Goal: Task Accomplishment & Management: Manage account settings

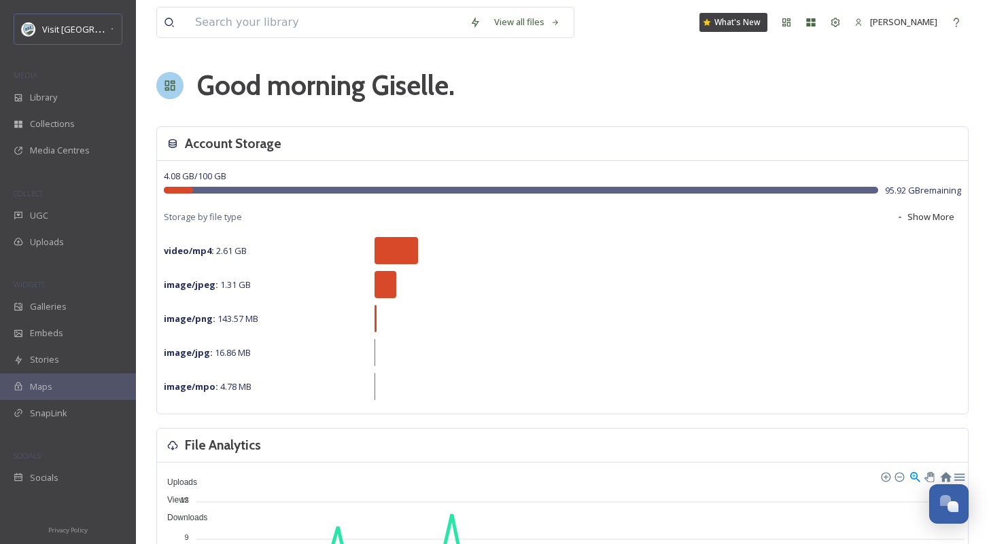
scroll to position [2049, 0]
click at [101, 32] on span "Visit [GEOGRAPHIC_DATA] Parks" at bounding box center [107, 28] width 131 height 13
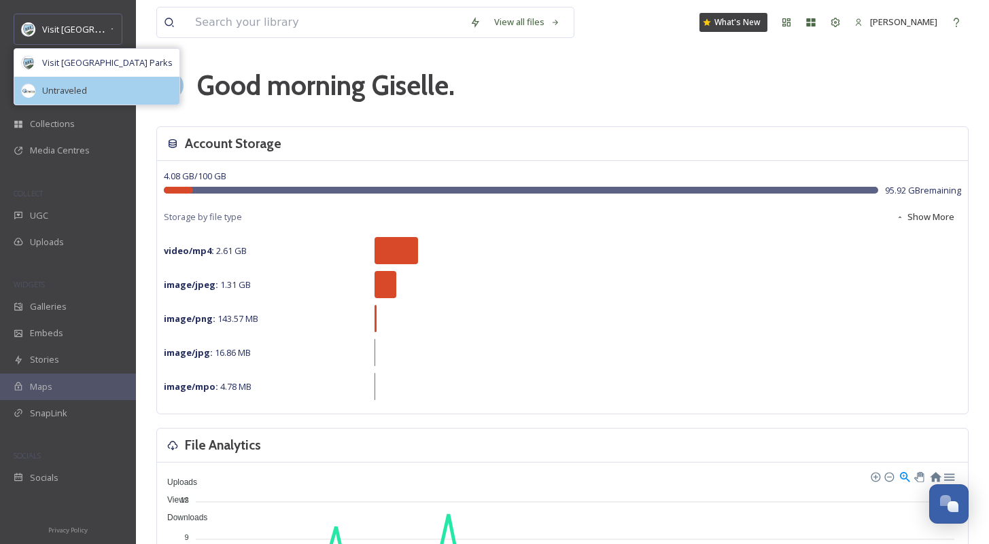
click at [75, 88] on span "Untraveled" at bounding box center [64, 90] width 45 height 13
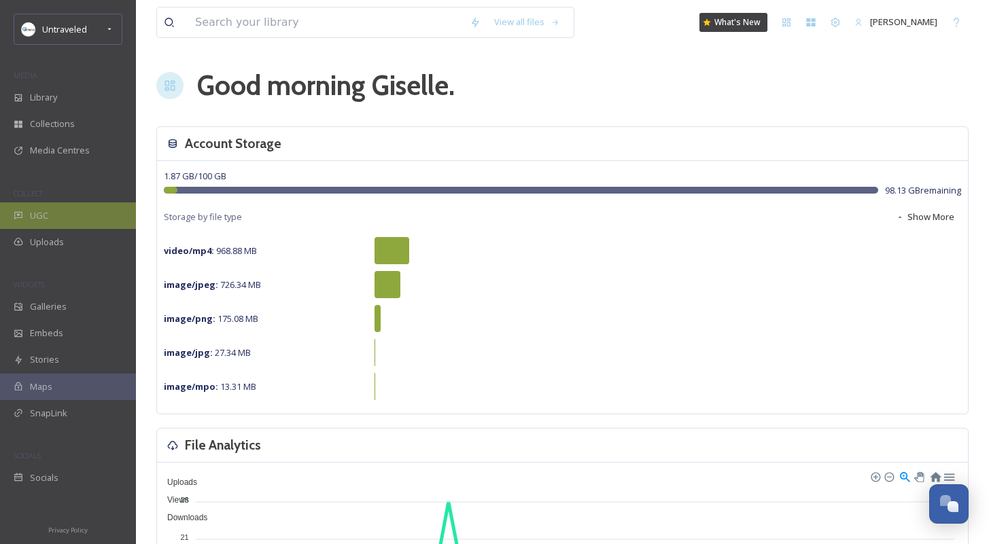
click at [39, 207] on div "UGC" at bounding box center [68, 216] width 136 height 27
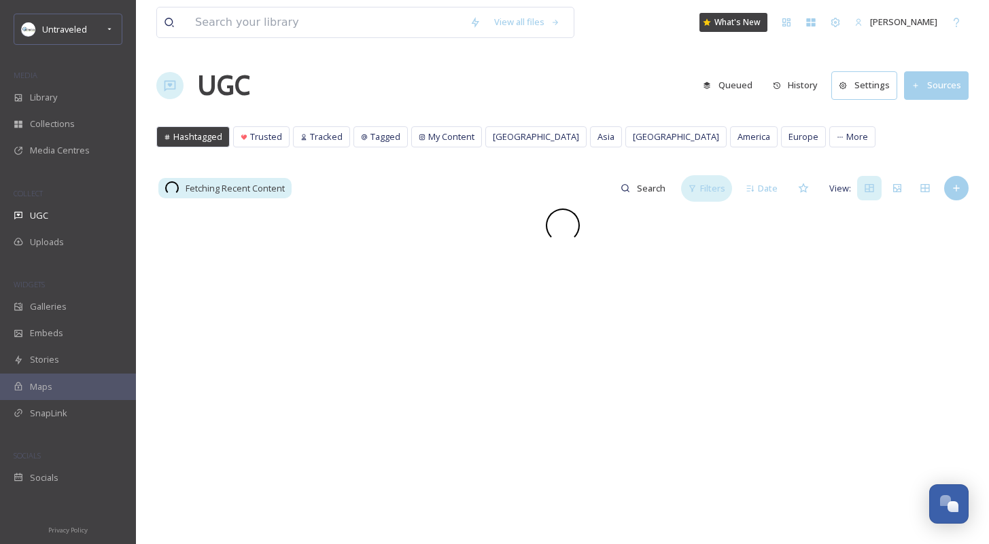
click at [695, 190] on icon at bounding box center [692, 188] width 9 height 9
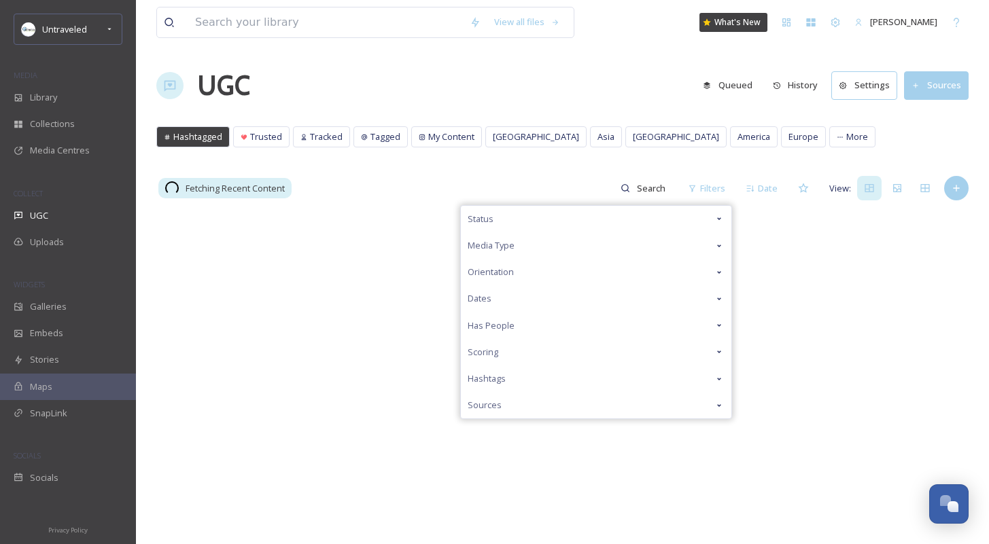
click at [649, 225] on div "Status" at bounding box center [596, 219] width 271 height 27
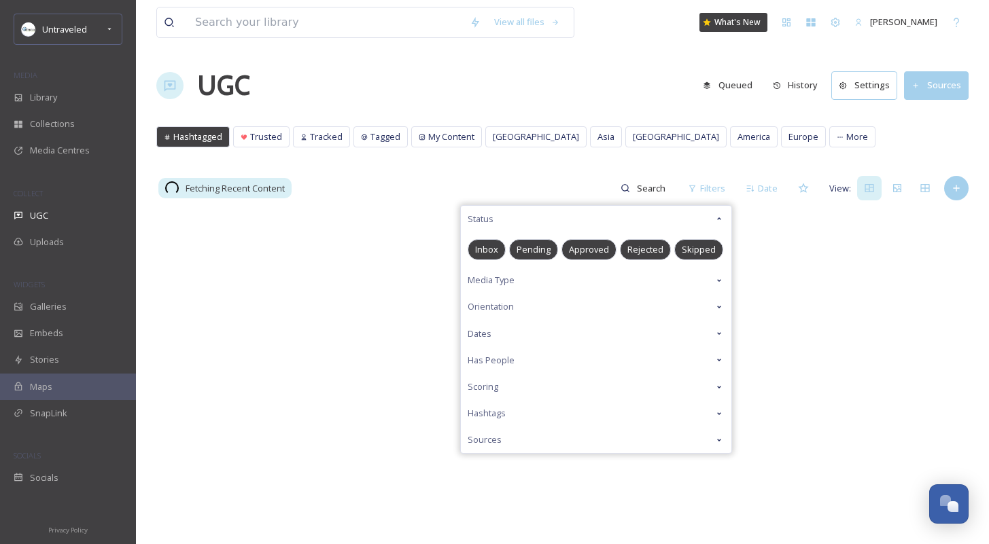
click at [528, 254] on span "Pending" at bounding box center [534, 249] width 34 height 13
click at [556, 170] on div "View all files What's New [PERSON_NAME] UGC Queued History Settings Sources Has…" at bounding box center [562, 376] width 853 height 753
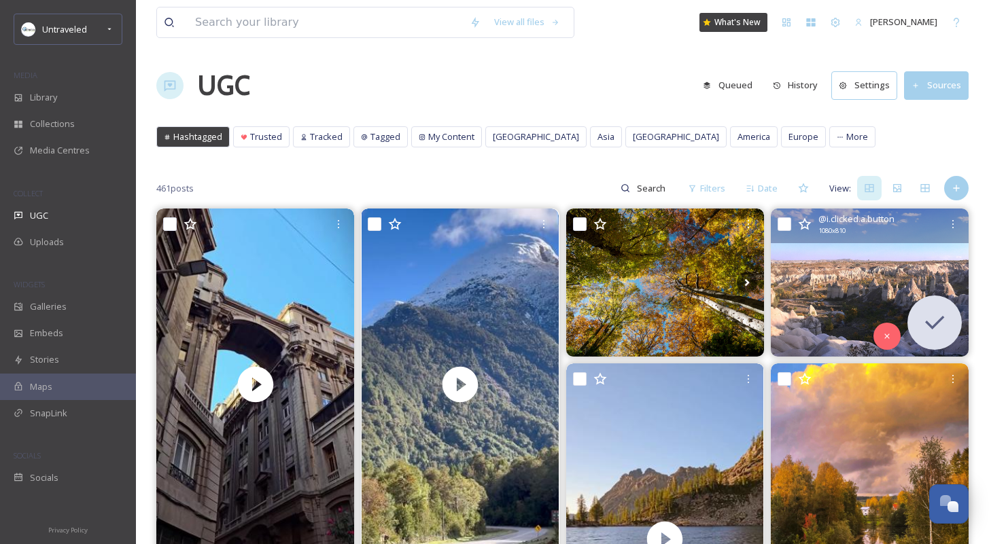
click at [872, 283] on img at bounding box center [870, 283] width 198 height 148
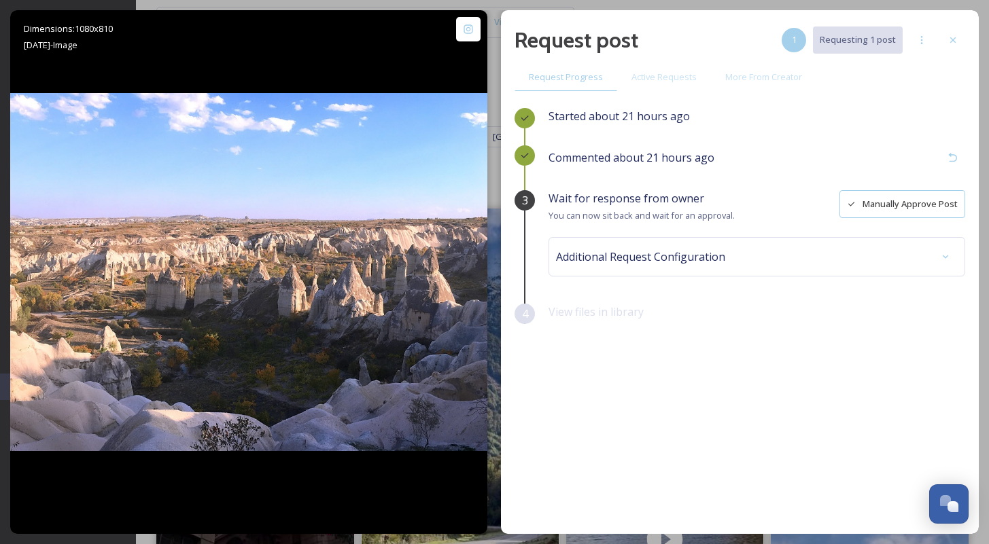
click at [880, 208] on button "Manually Approve Post" at bounding box center [902, 204] width 126 height 28
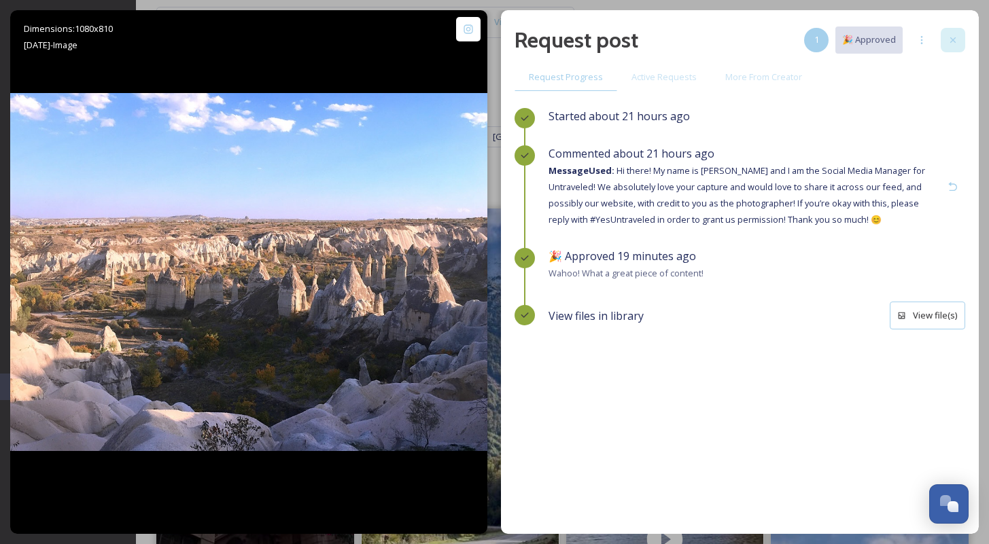
click at [950, 39] on icon at bounding box center [952, 40] width 11 height 11
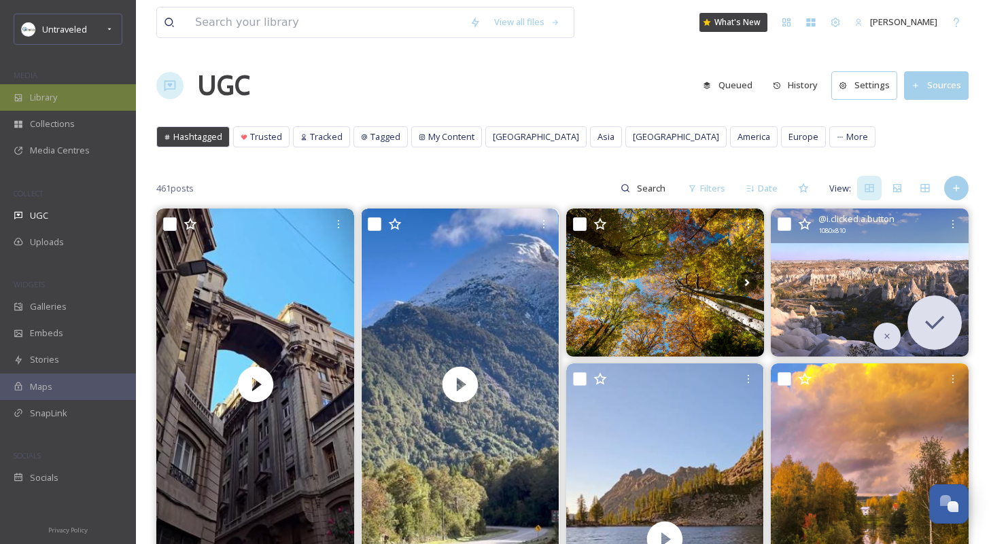
click at [46, 88] on div "Library" at bounding box center [68, 97] width 136 height 27
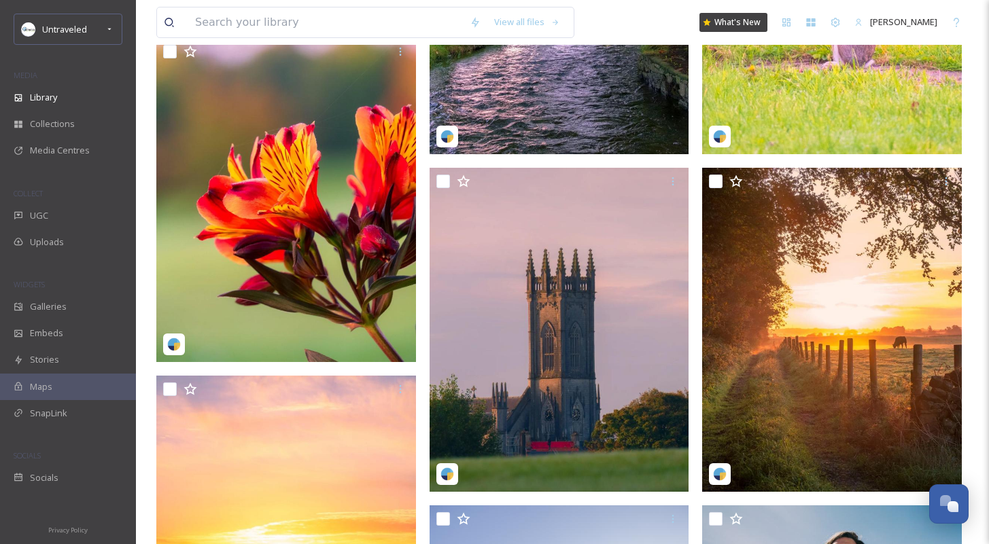
scroll to position [624, 0]
